Goal: Task Accomplishment & Management: Use online tool/utility

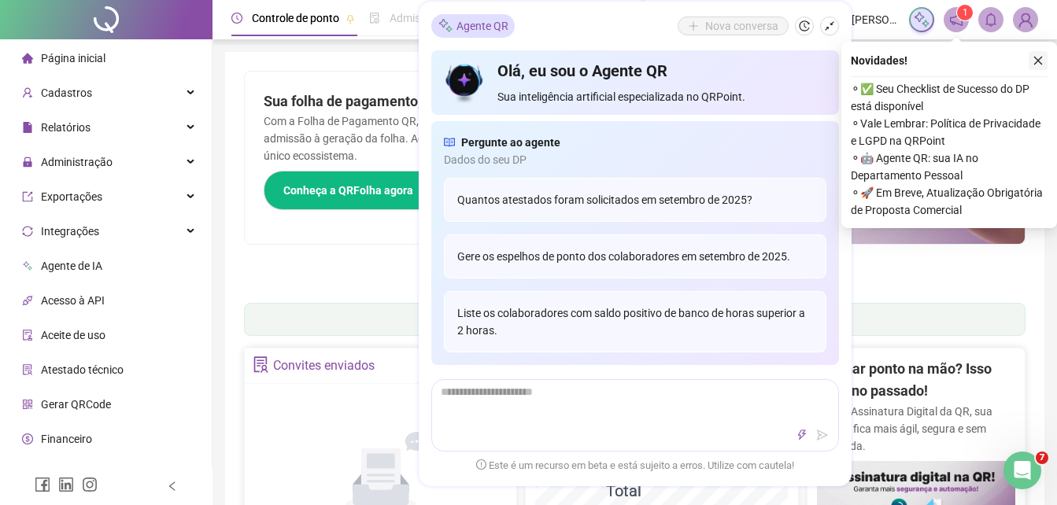
click at [1045, 58] on button "button" at bounding box center [1037, 60] width 19 height 19
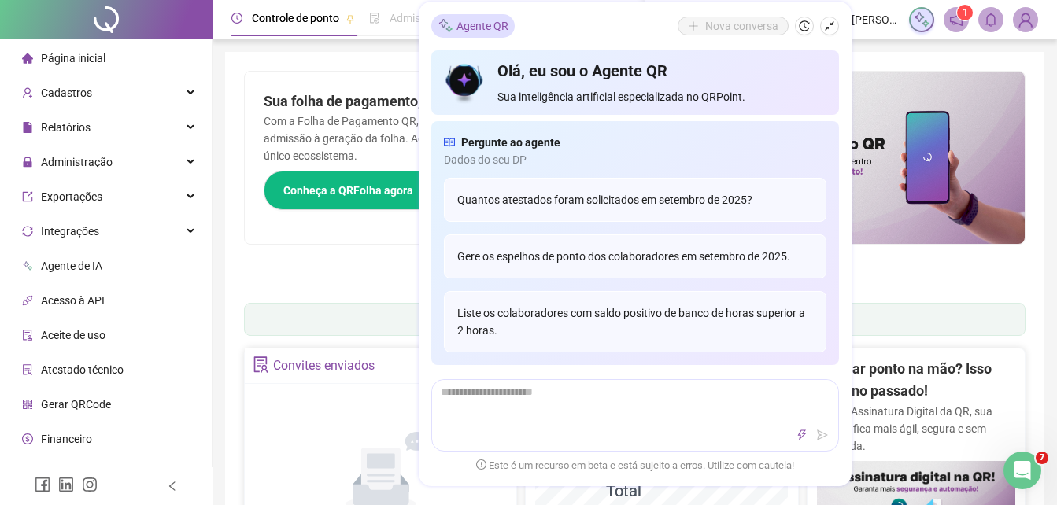
click at [264, 323] on div "Painel de controle Contabilidade" at bounding box center [634, 319] width 781 height 33
click at [832, 22] on icon "shrink" at bounding box center [829, 25] width 11 height 11
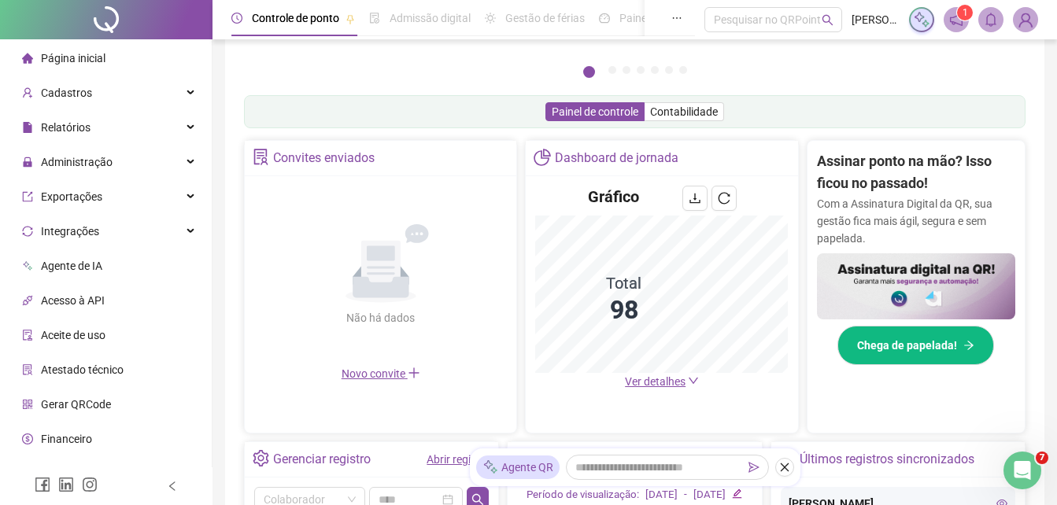
scroll to position [236, 0]
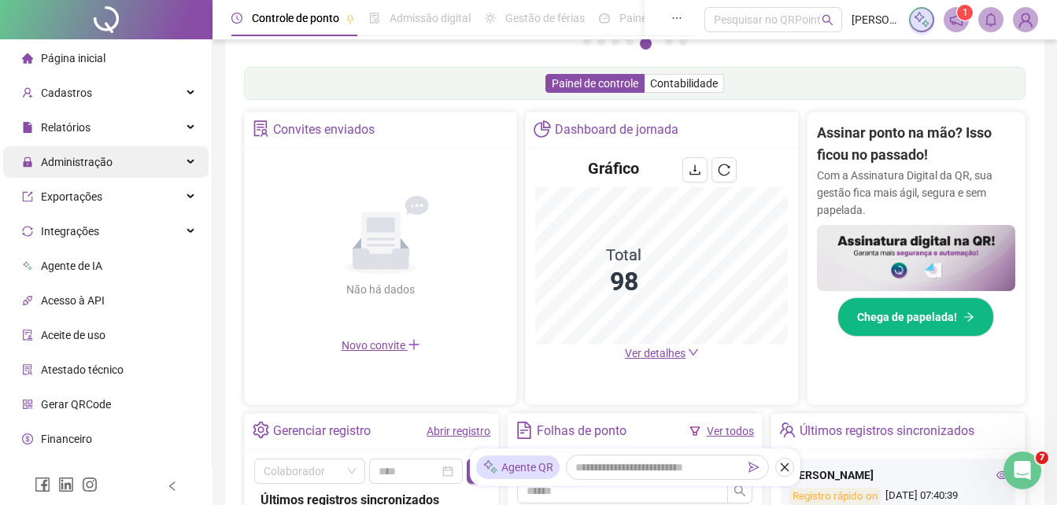
click at [103, 156] on span "Administração" at bounding box center [77, 162] width 72 height 13
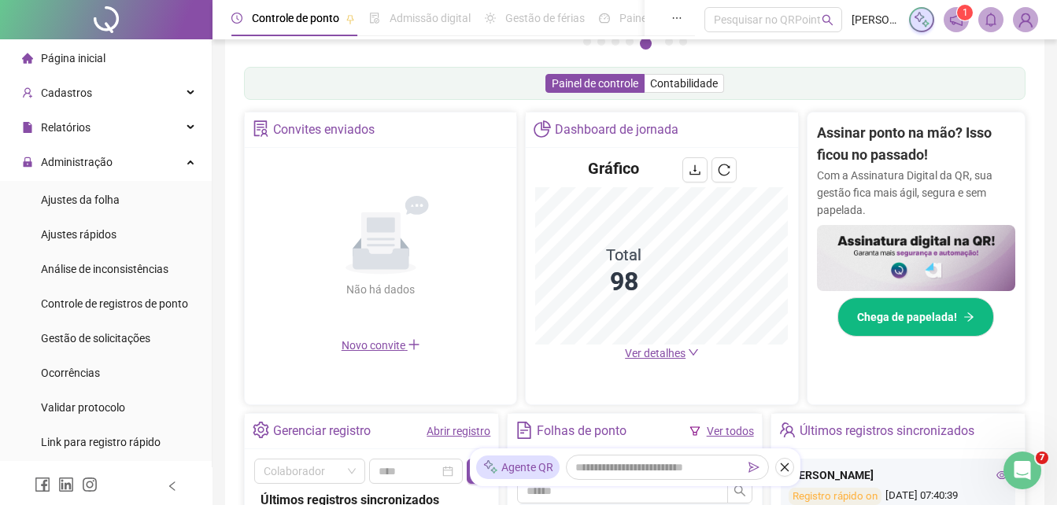
click at [80, 205] on span "Ajustes da folha" at bounding box center [80, 200] width 79 height 13
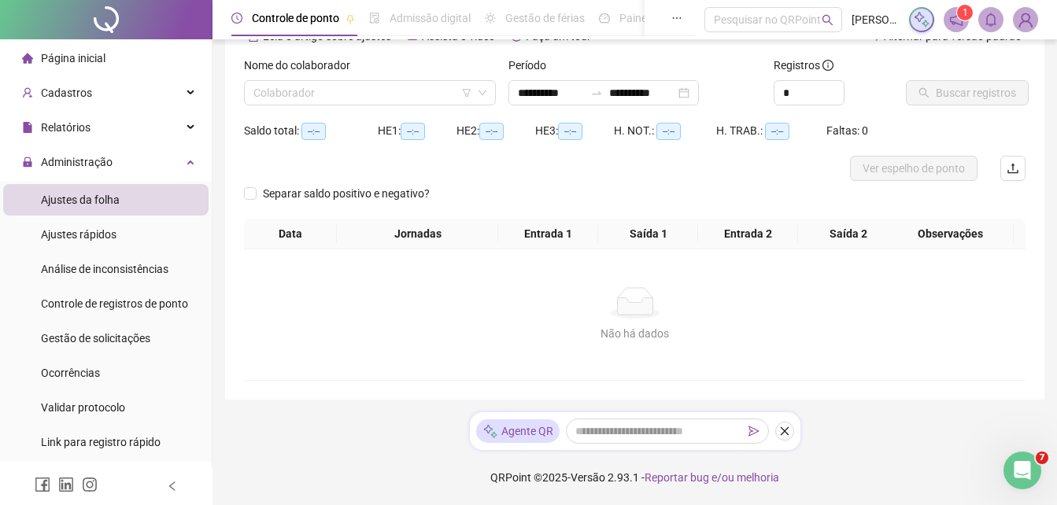
scroll to position [88, 0]
click at [94, 224] on div "Ajustes rápidos" at bounding box center [79, 234] width 76 height 31
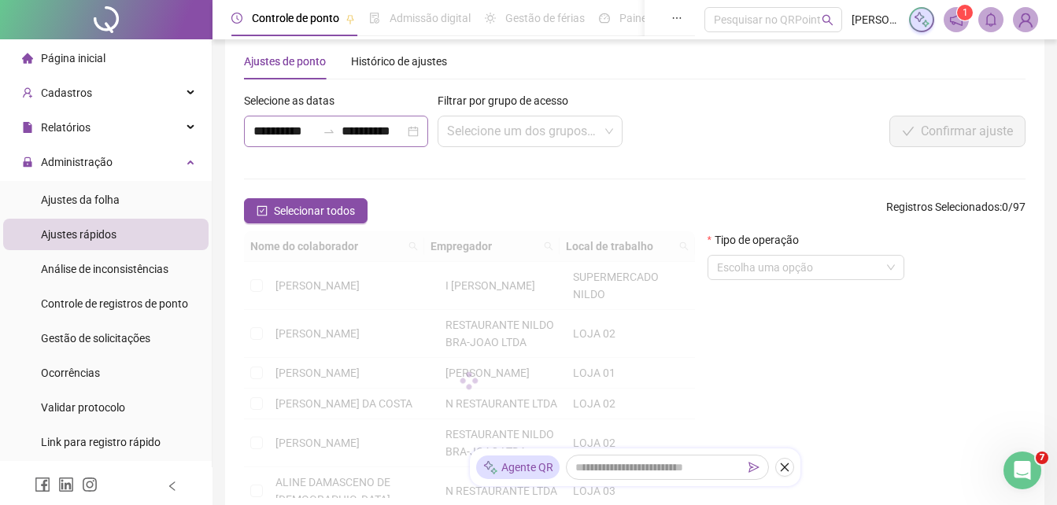
scroll to position [88, 0]
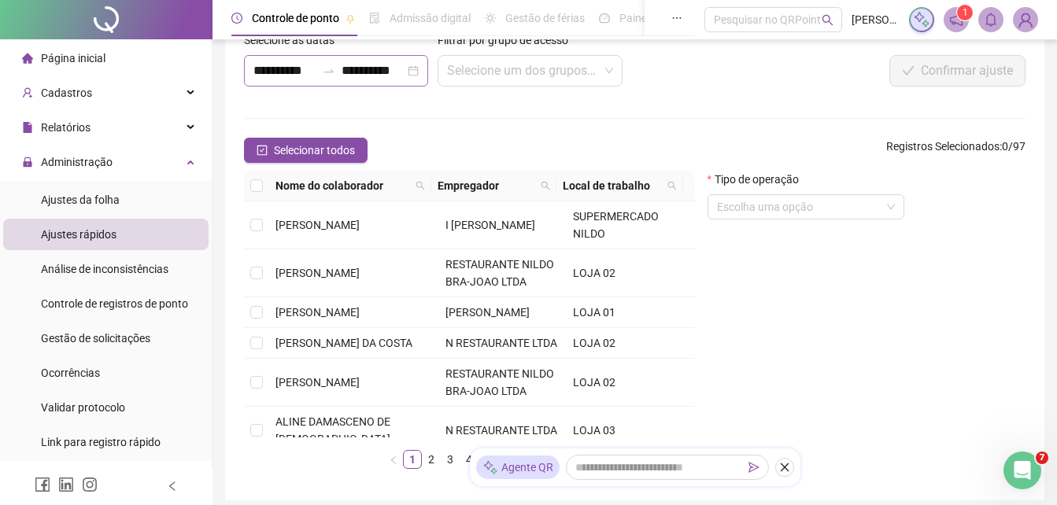
click at [323, 69] on icon "swap-right" at bounding box center [329, 71] width 13 height 13
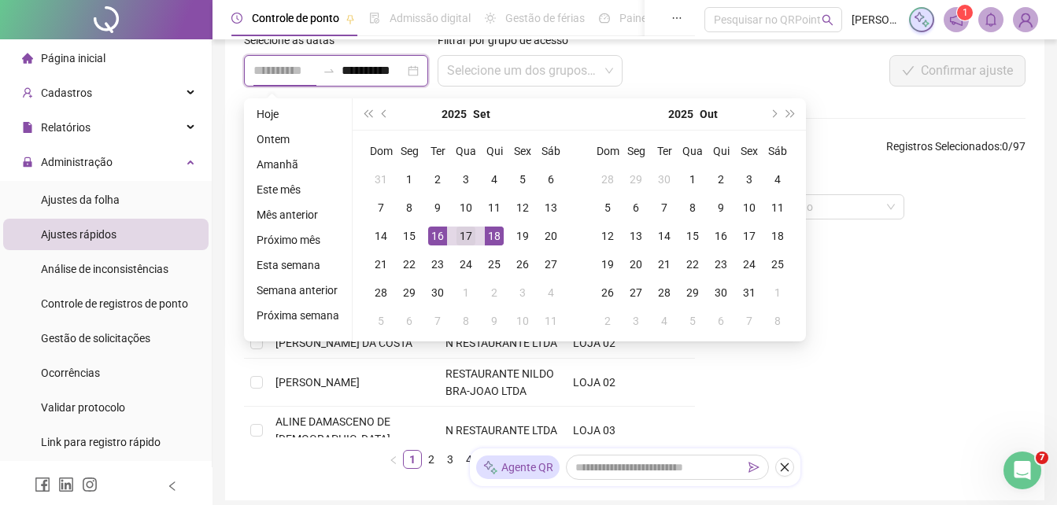
type input "**********"
click at [466, 236] on div "17" at bounding box center [465, 236] width 19 height 19
type input "**********"
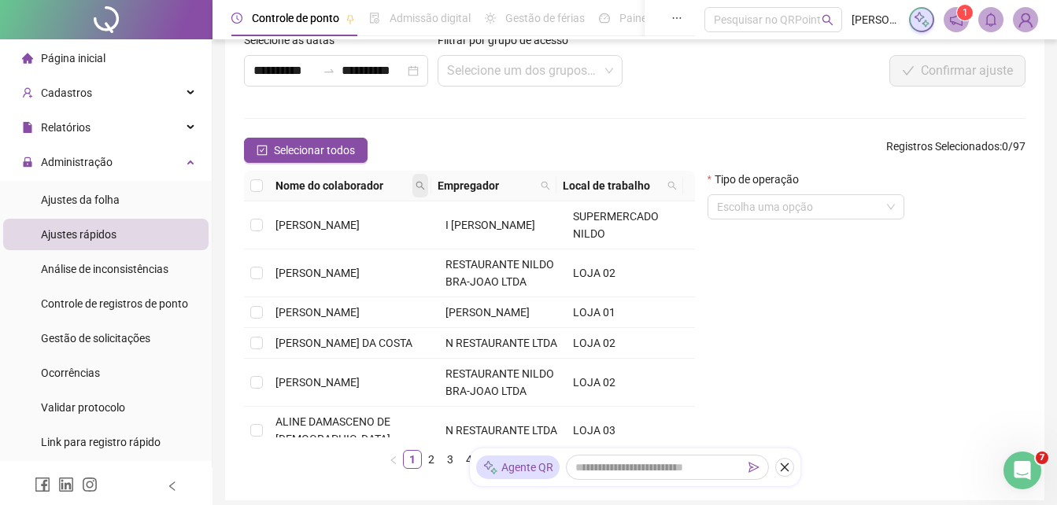
drag, startPoint x: 466, startPoint y: 236, endPoint x: 415, endPoint y: 181, distance: 75.1
click at [415, 181] on icon "search" at bounding box center [419, 185] width 9 height 9
type input "****"
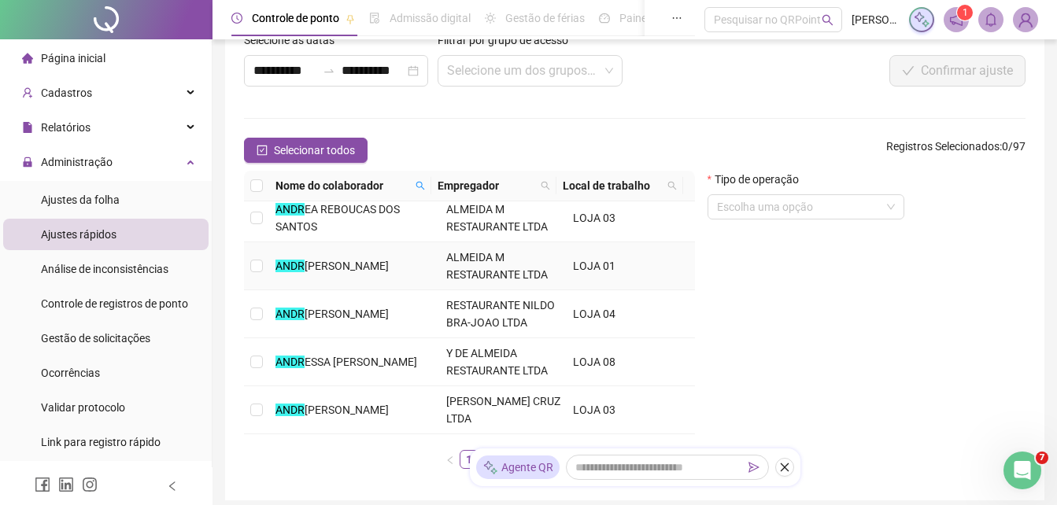
scroll to position [79, 0]
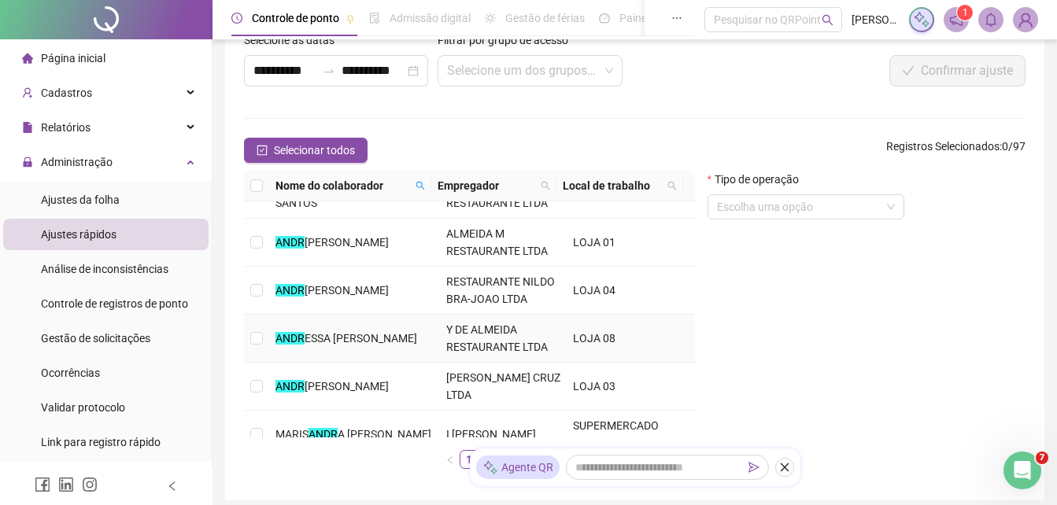
click at [313, 334] on span "ESSA [PERSON_NAME]" at bounding box center [360, 338] width 112 height 13
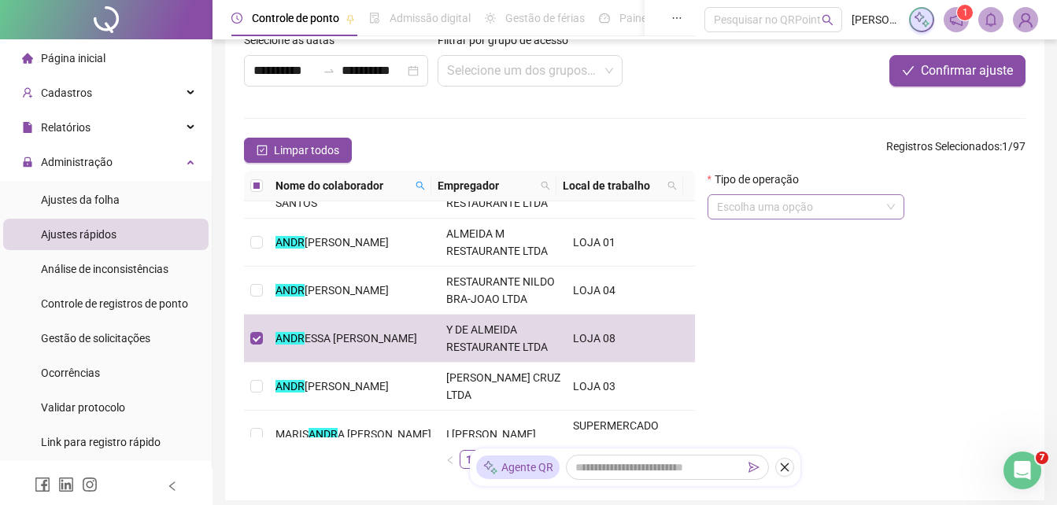
click at [804, 212] on input "search" at bounding box center [799, 207] width 164 height 24
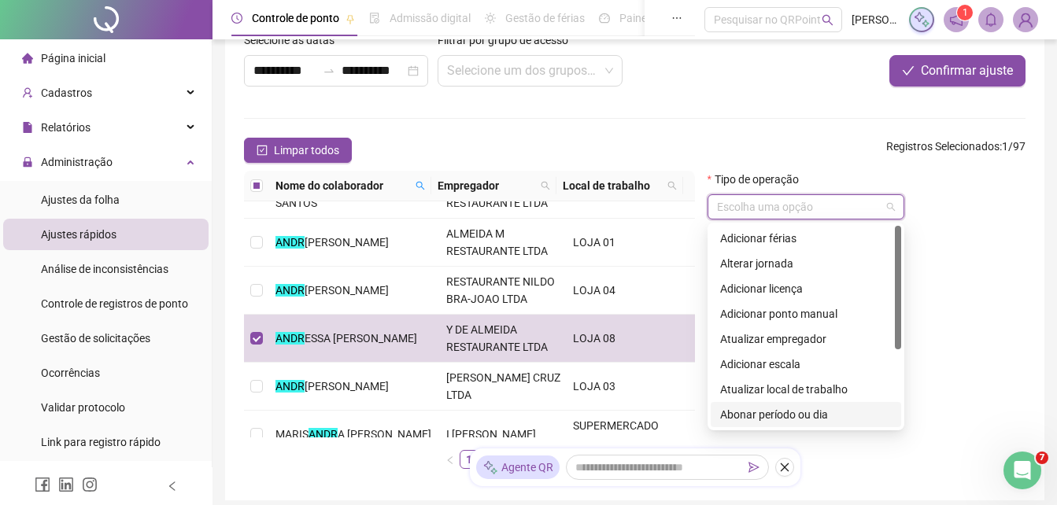
click at [785, 411] on div "Abonar período ou dia" at bounding box center [805, 414] width 171 height 17
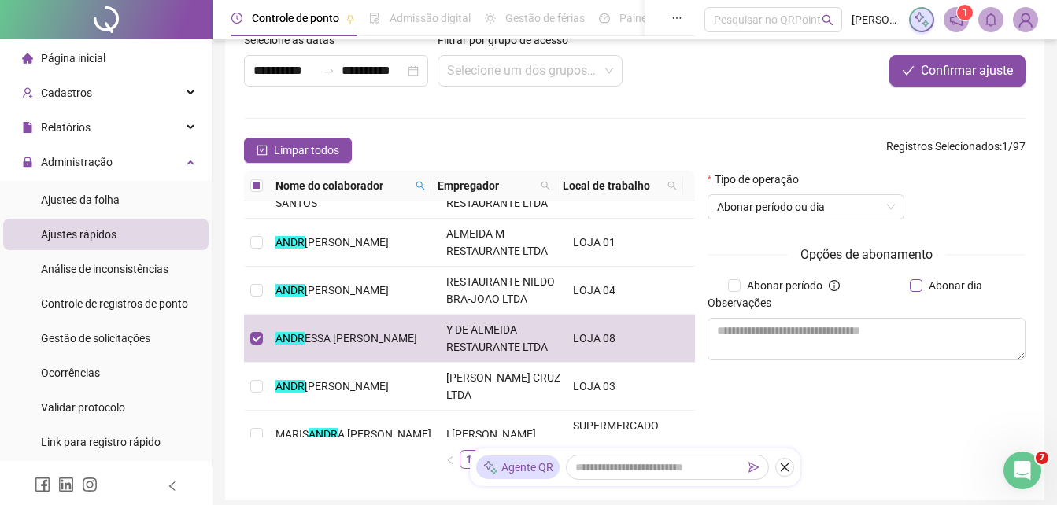
click at [944, 290] on span "Abonar dia" at bounding box center [955, 285] width 66 height 17
click at [765, 337] on textarea at bounding box center [866, 339] width 318 height 42
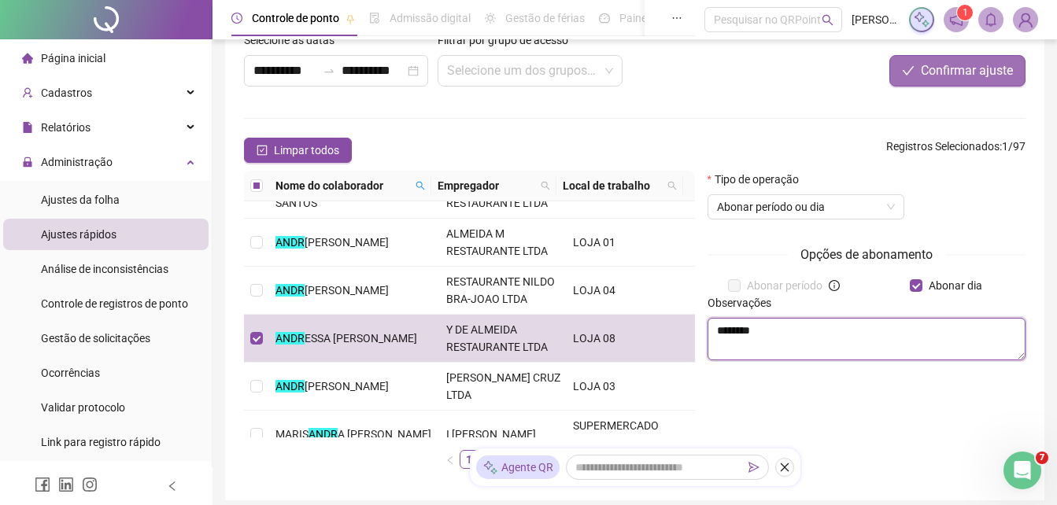
type textarea "********"
click at [978, 62] on span "Confirmar ajuste" at bounding box center [966, 70] width 92 height 19
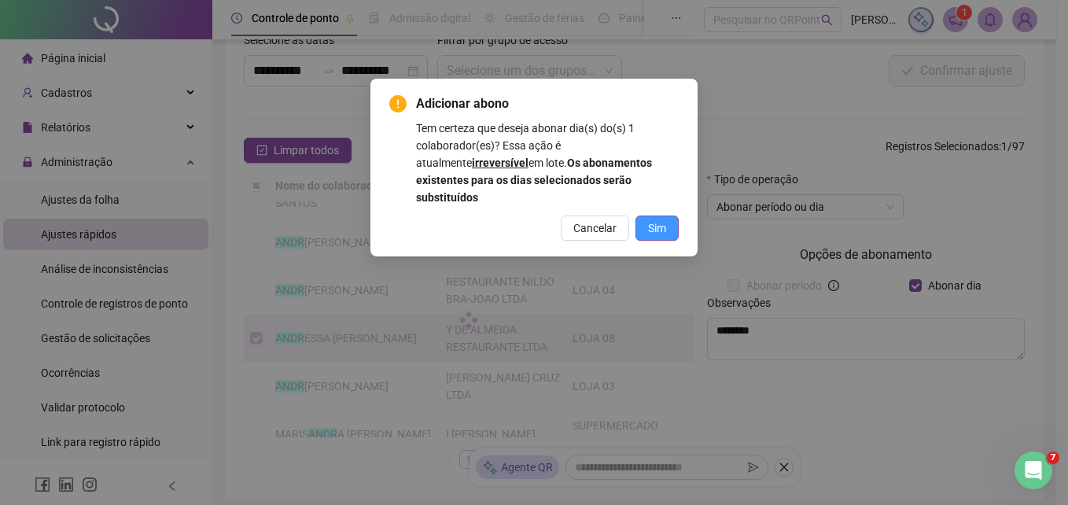
click at [661, 219] on span "Sim" at bounding box center [657, 227] width 18 height 17
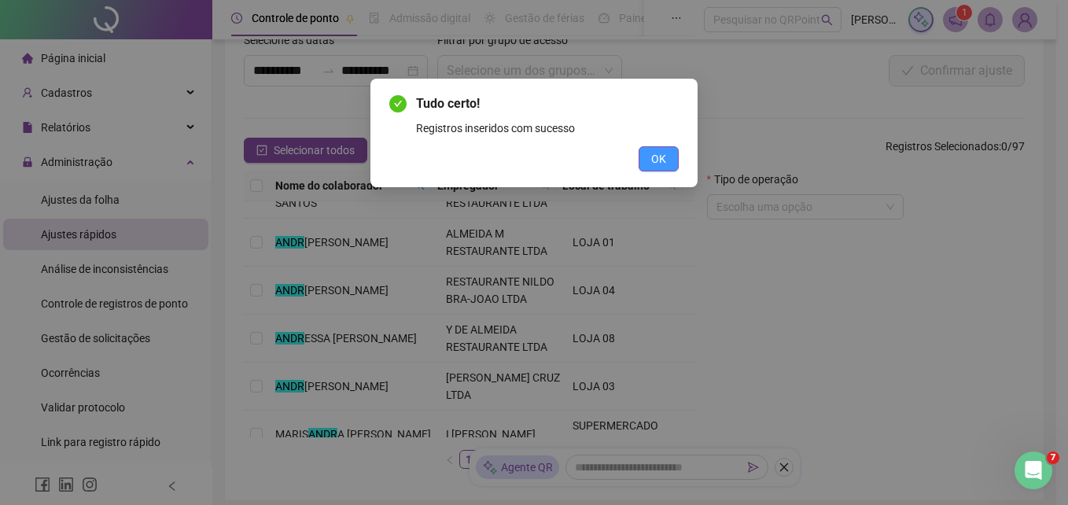
click at [644, 162] on button "OK" at bounding box center [659, 158] width 40 height 25
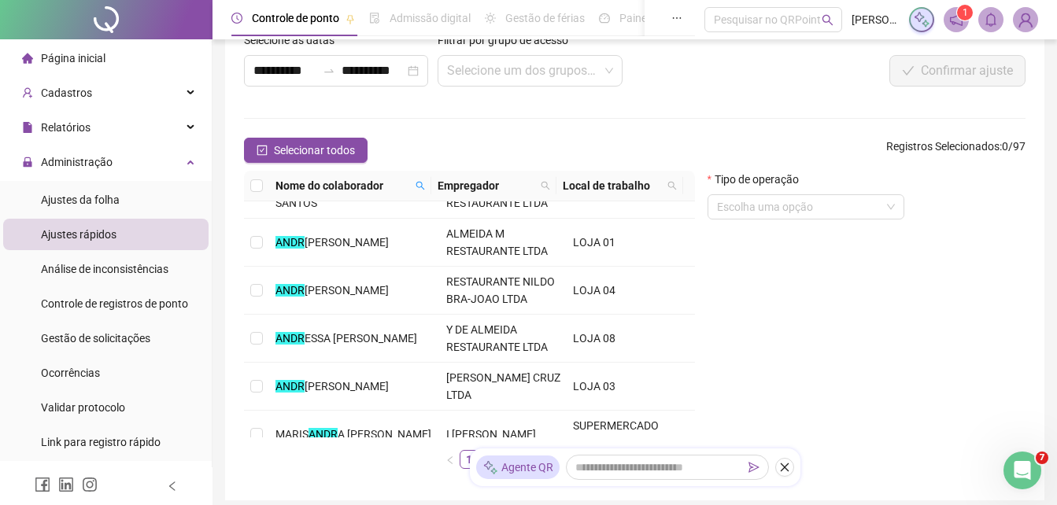
drag, startPoint x: 56, startPoint y: 56, endPoint x: 63, endPoint y: 6, distance: 50.8
click at [56, 56] on span "Página inicial" at bounding box center [73, 58] width 65 height 13
